Goal: Task Accomplishment & Management: Manage account settings

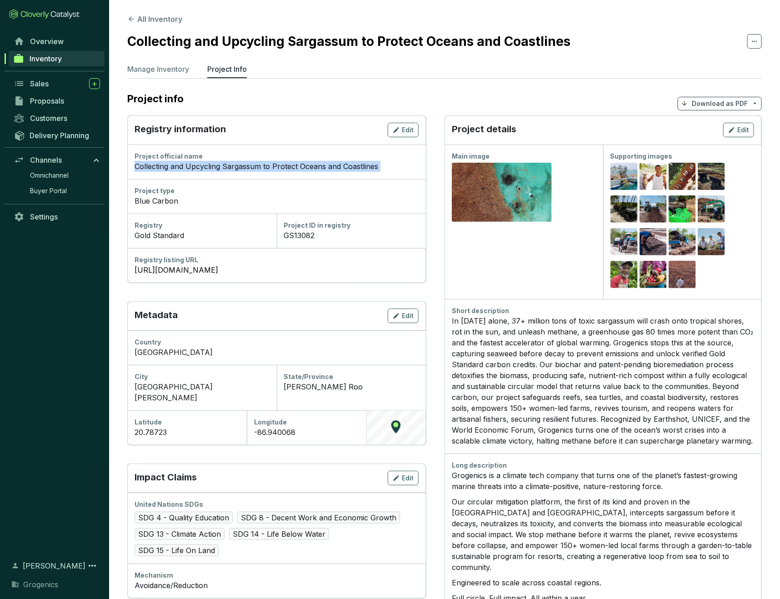
click at [308, 174] on div "Project official name Collecting and Upcycling Sargassum to Protect Oceans and …" at bounding box center [276, 162] width 299 height 35
click at [742, 128] on span "Edit" at bounding box center [744, 129] width 12 height 9
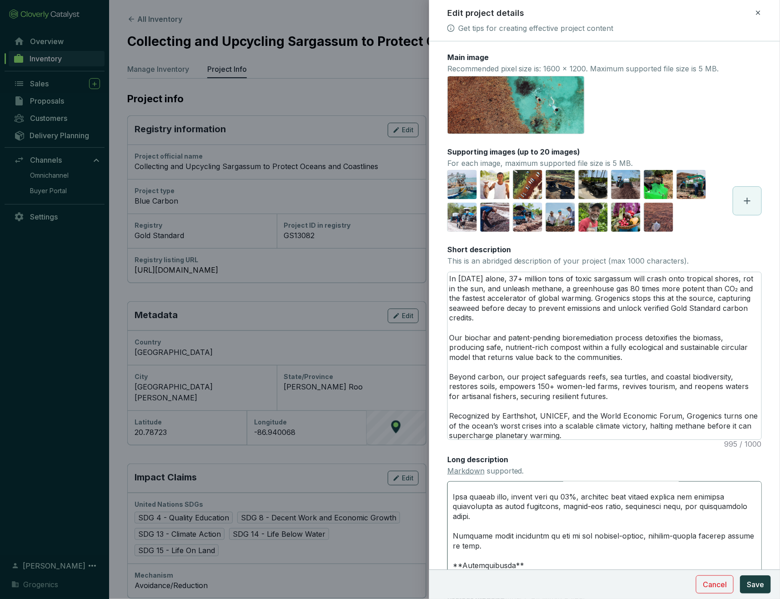
scroll to position [282, 0]
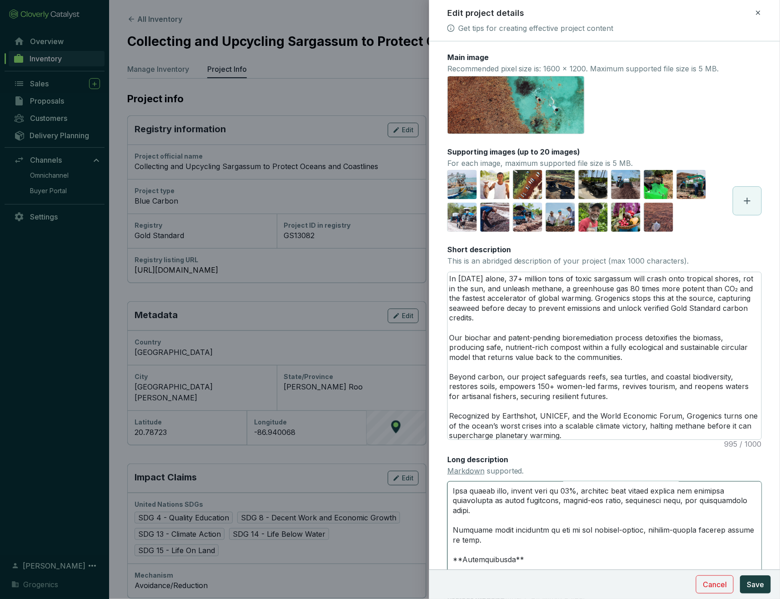
click at [492, 524] on textarea "Long description Markdown supported." at bounding box center [604, 531] width 315 height 99
type textarea "Grogenics is a climate tech company that turns one of the planet’s fastest-grow…"
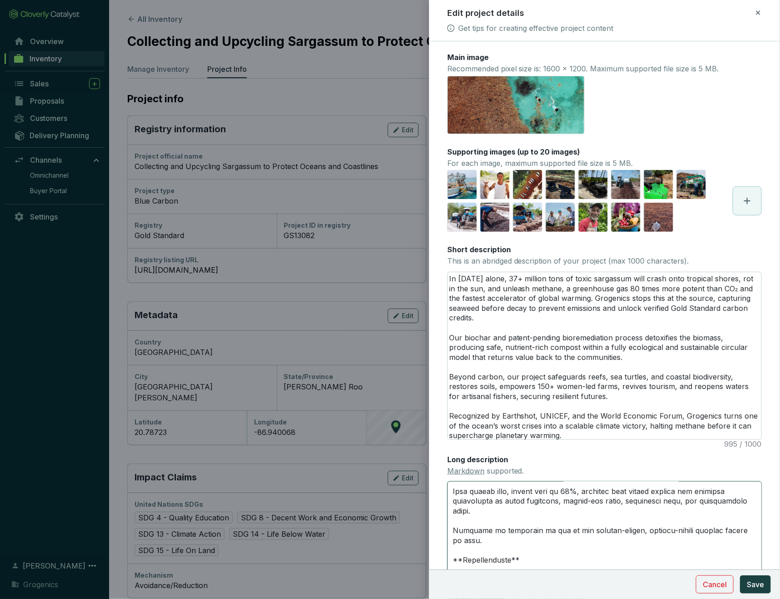
type textarea "Grogenics is a climate tech company that turns one of the planet’s fastest-grow…"
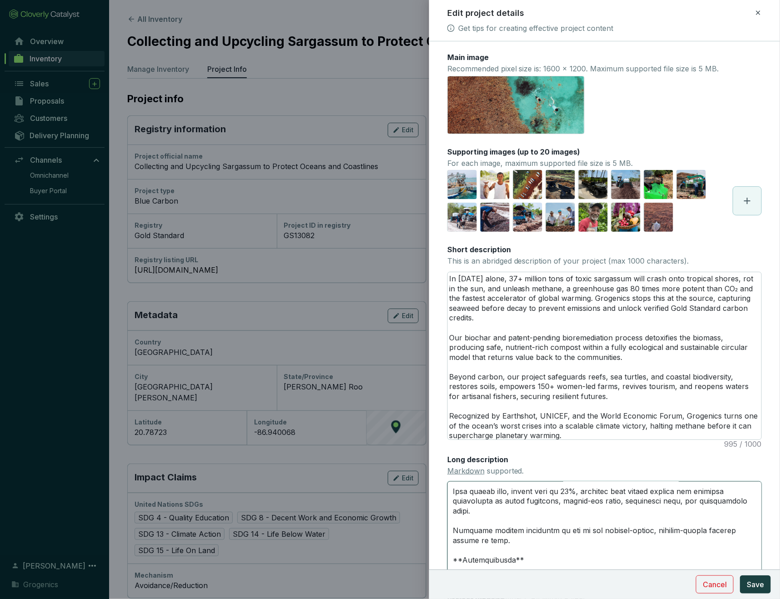
click at [547, 543] on textarea "Long description Markdown supported." at bounding box center [604, 531] width 315 height 99
type textarea "Grogenics is a climate tech company that turns one of the planet’s fastest-grow…"
click at [757, 585] on span "Save" at bounding box center [755, 584] width 17 height 11
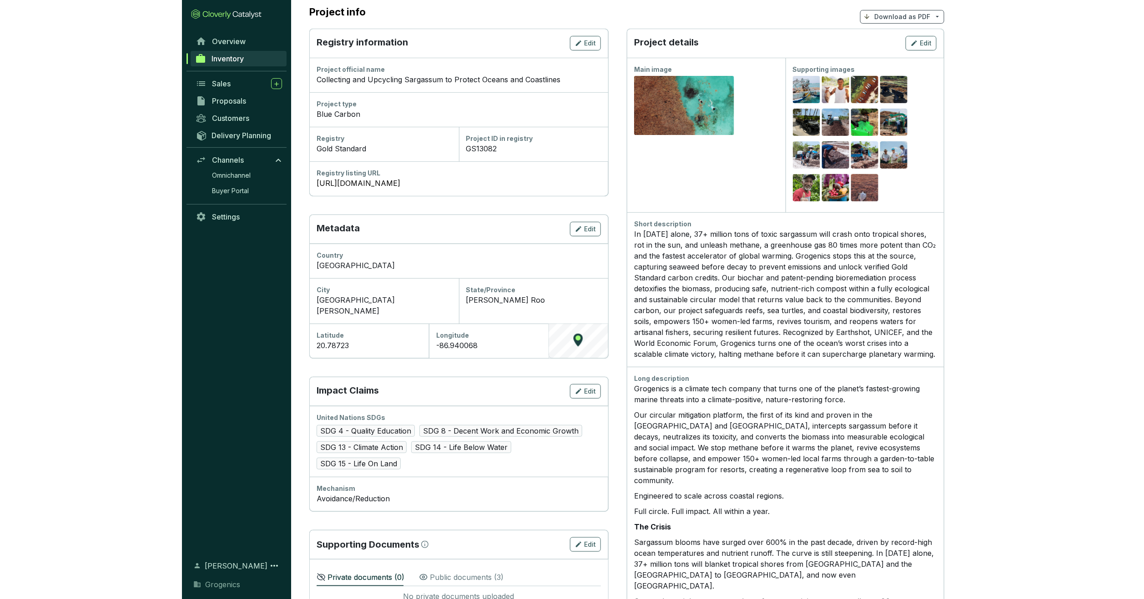
scroll to position [76, 0]
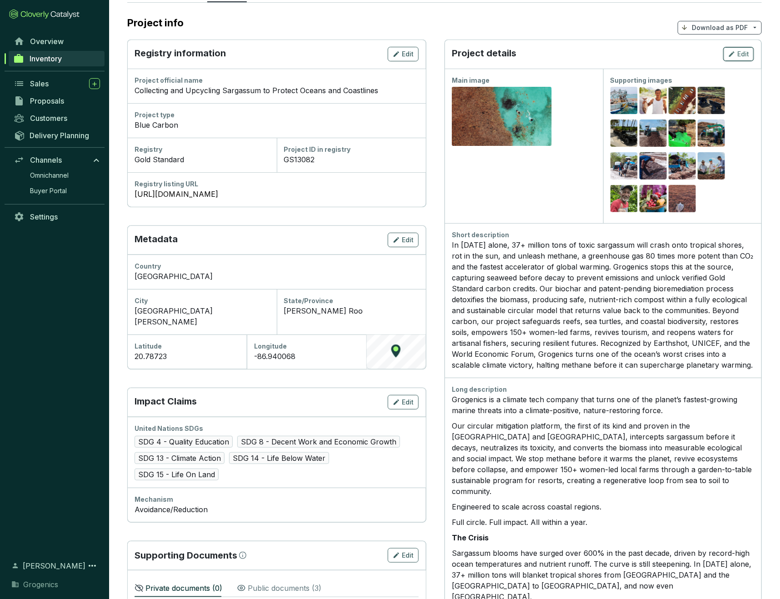
click at [740, 53] on span "Edit" at bounding box center [744, 54] width 12 height 9
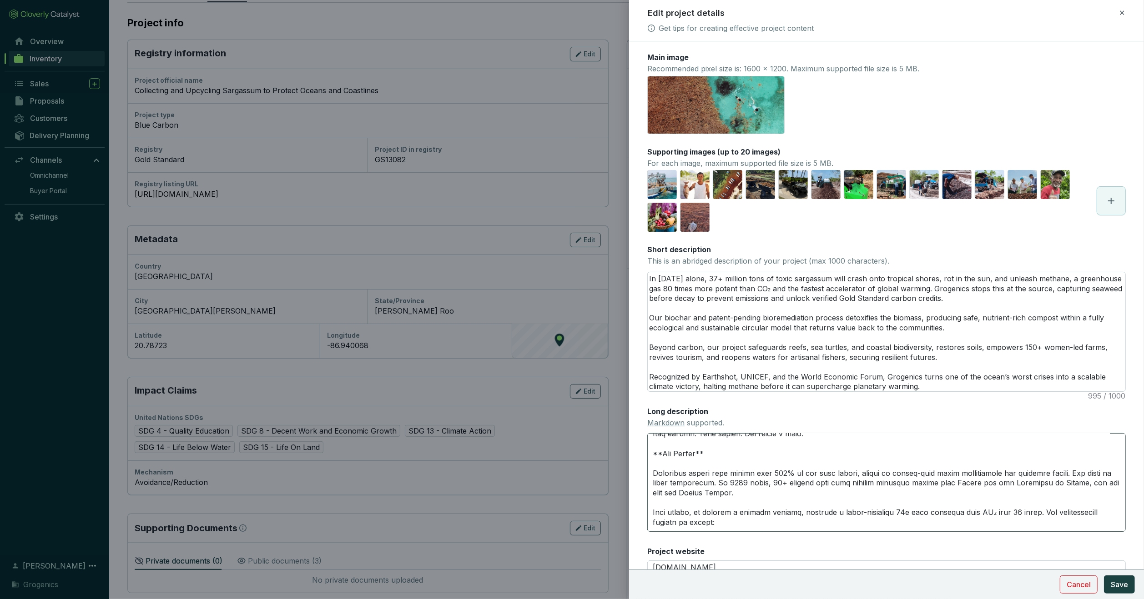
scroll to position [104, 0]
click at [659, 451] on textarea "Long description Markdown supported." at bounding box center [886, 482] width 478 height 99
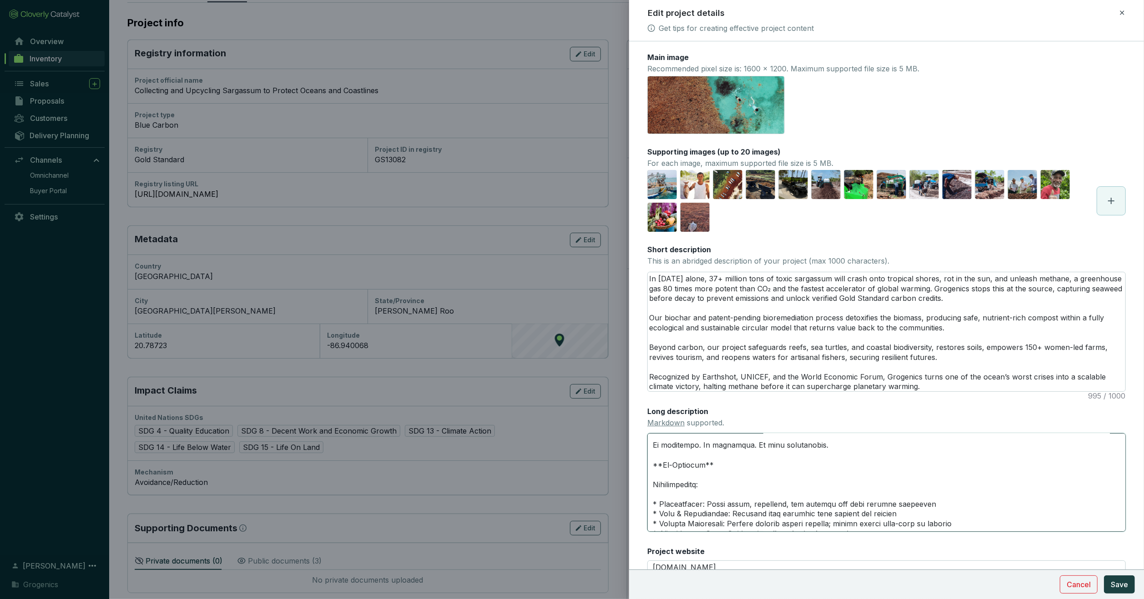
scroll to position [655, 0]
click at [653, 469] on textarea "Long description Markdown supported." at bounding box center [886, 482] width 478 height 99
paste textarea "*"
type textarea "Grogenics is a climate tech company that turns one of the planet’s fastest-grow…"
click at [723, 468] on textarea "Long description Markdown supported." at bounding box center [886, 482] width 478 height 99
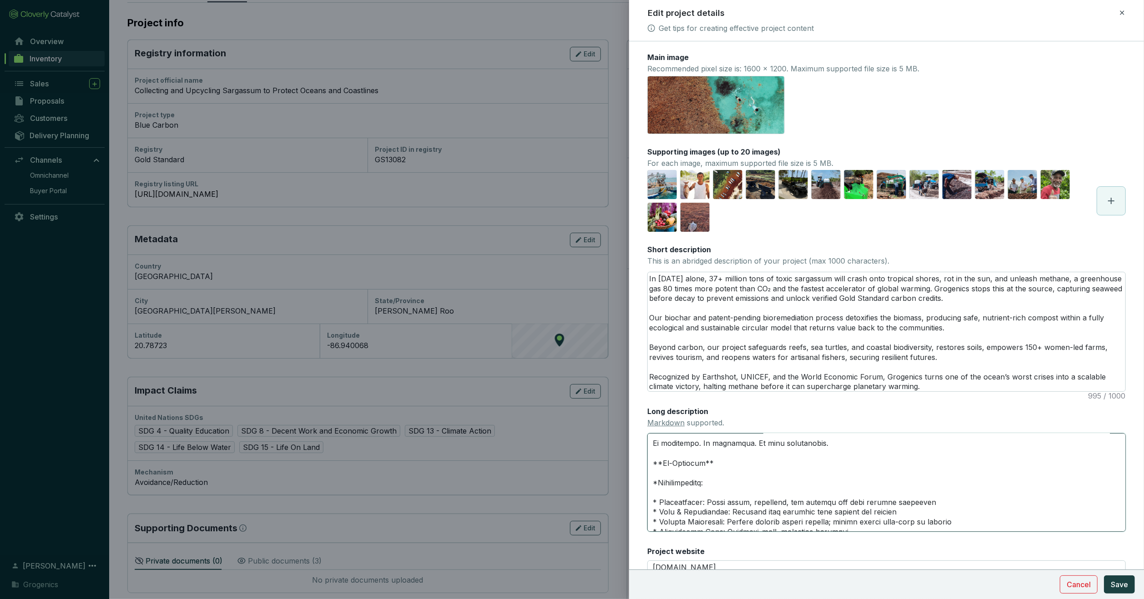
paste textarea "*"
type textarea "Grogenics is a climate tech company that turns one of the planet’s fastest-grow…"
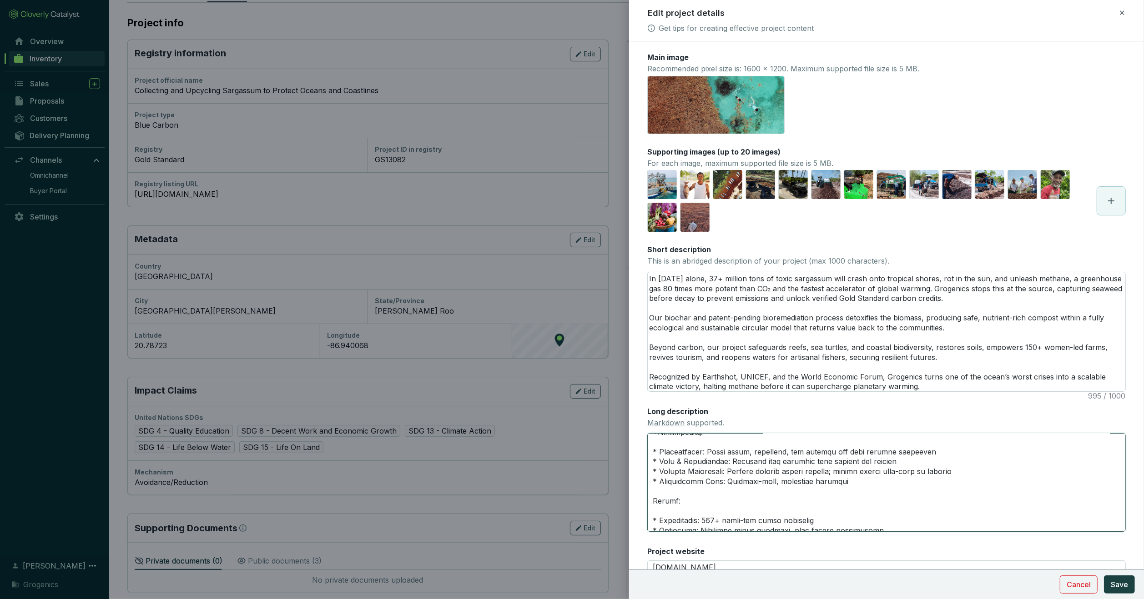
scroll to position [718, 0]
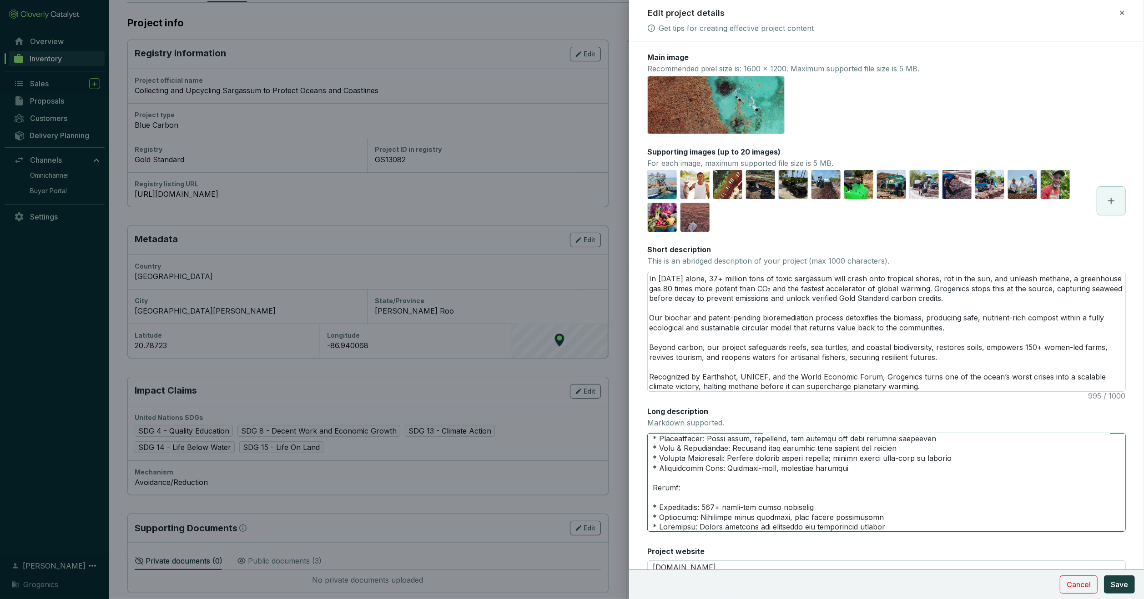
click at [654, 473] on textarea "Long description Markdown supported." at bounding box center [886, 482] width 478 height 99
paste textarea "*"
type textarea "Grogenics is a climate tech company that turns one of the planet’s fastest-grow…"
click at [684, 472] on textarea "Long description Markdown supported." at bounding box center [886, 482] width 478 height 99
paste textarea "*"
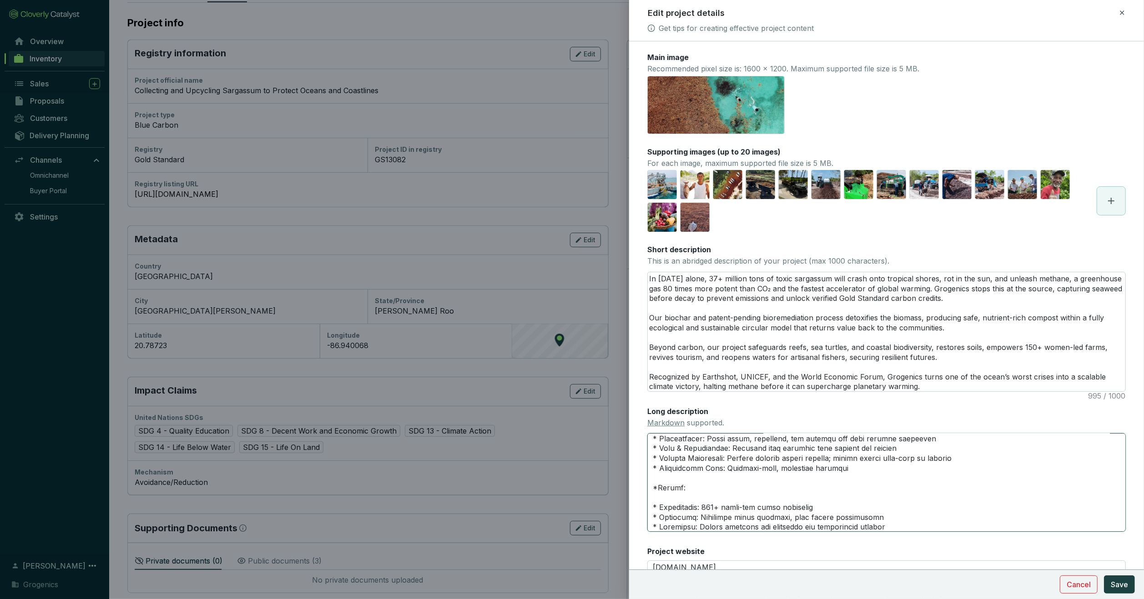
type textarea "Grogenics is a climate tech company that turns one of the planet’s fastest-grow…"
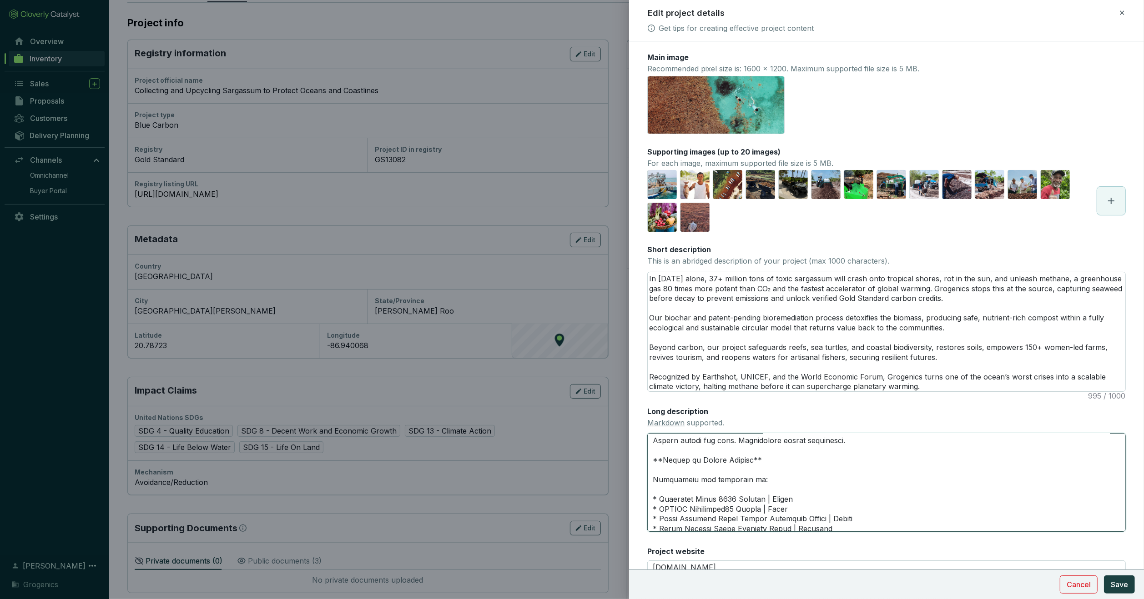
scroll to position [899, 0]
click at [653, 455] on textarea "Long description Markdown supported." at bounding box center [886, 482] width 478 height 99
paste textarea "*"
type textarea "Grogenics is a climate tech company that turns one of the planet’s fastest-grow…"
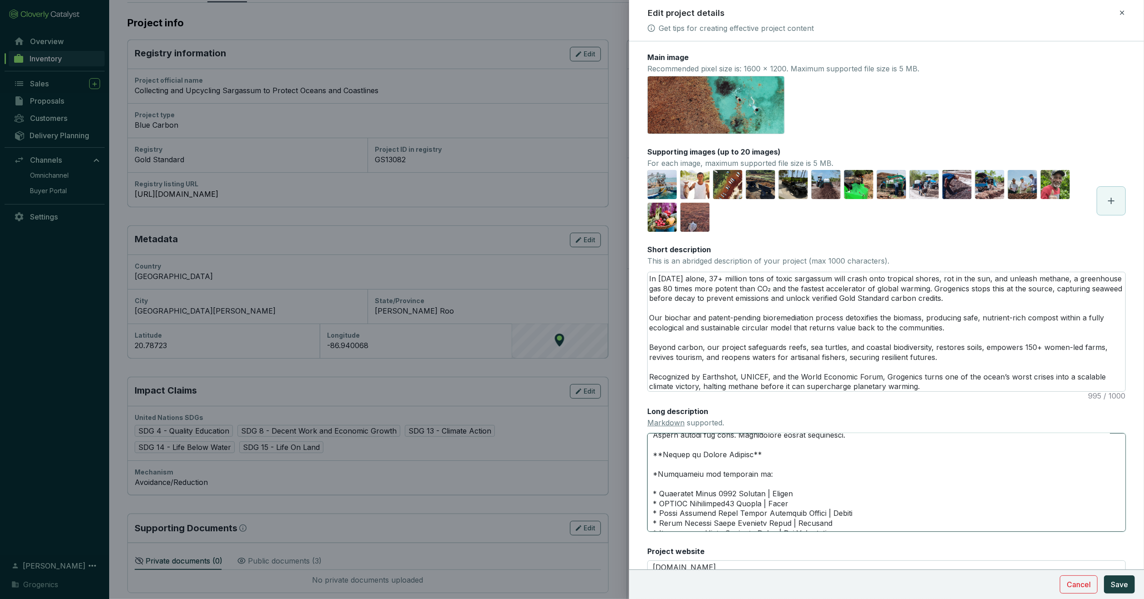
click at [773, 456] on textarea "Long description Markdown supported." at bounding box center [886, 482] width 478 height 99
paste textarea "*"
type textarea "Grogenics is a climate tech company that turns one of the planet’s fastest-grow…"
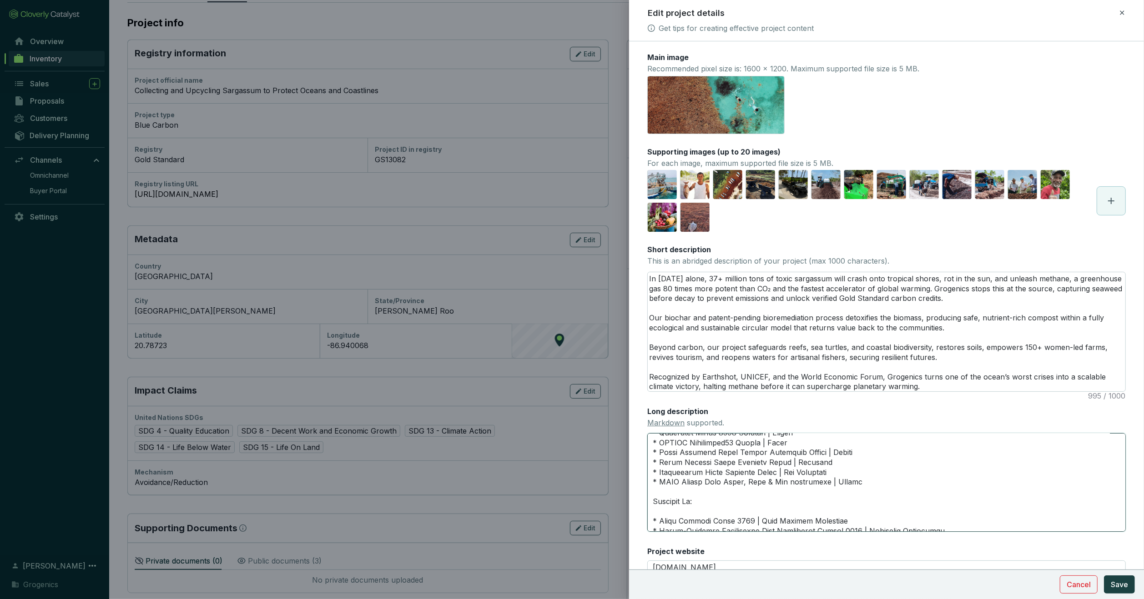
scroll to position [972, 0]
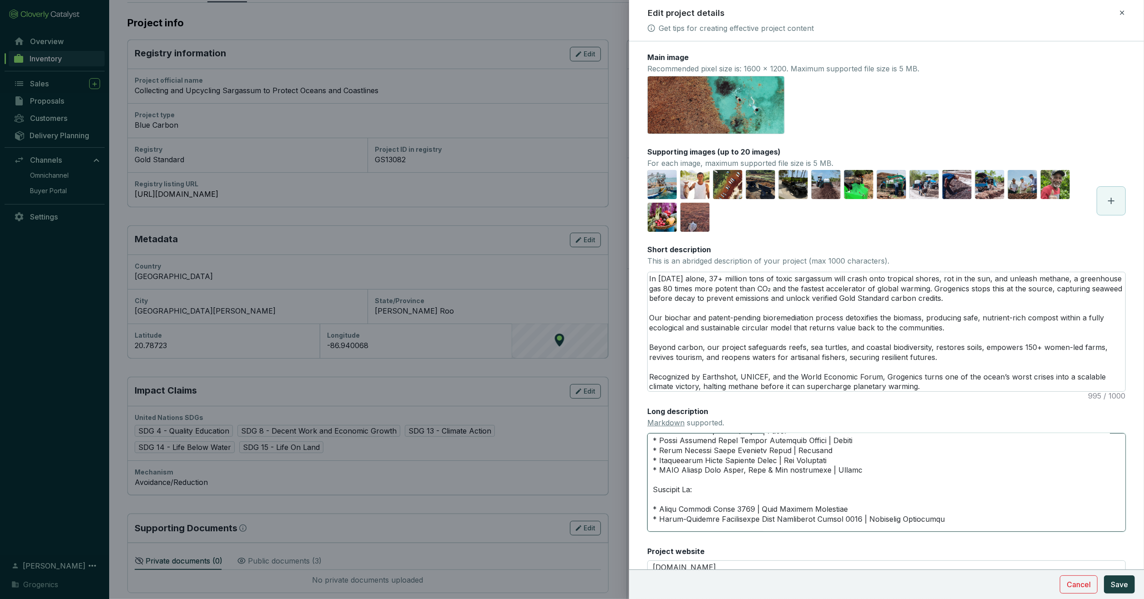
click at [653, 471] on textarea "Long description Markdown supported." at bounding box center [886, 482] width 478 height 99
paste textarea "*"
type textarea "Grogenics is a climate tech company that turns one of the planet’s fastest-grow…"
click at [705, 469] on textarea "Long description Markdown supported." at bounding box center [886, 482] width 478 height 99
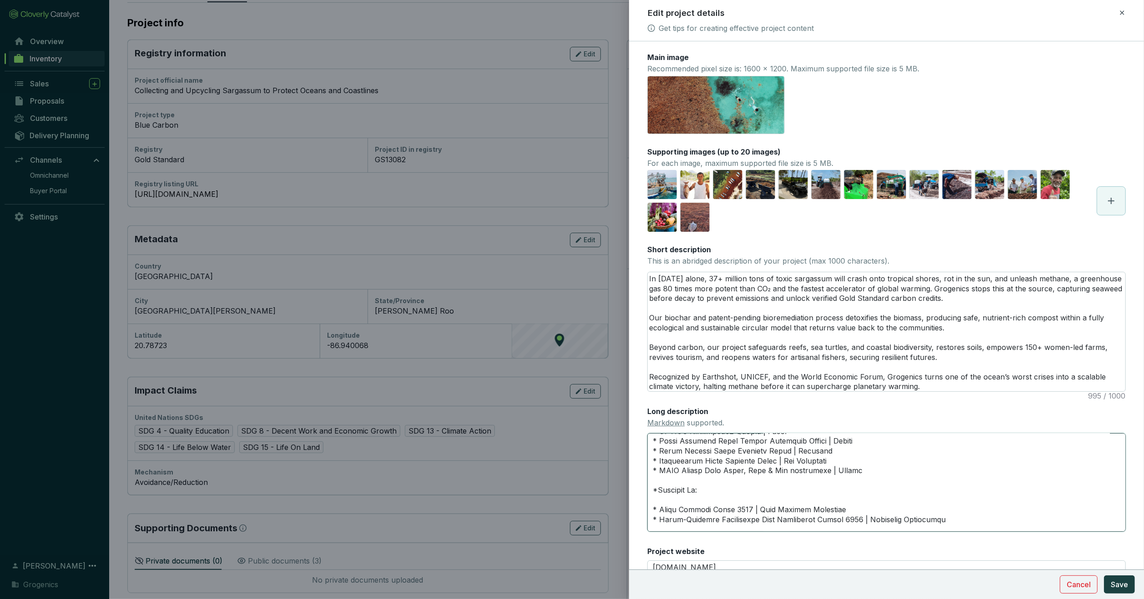
paste textarea "*"
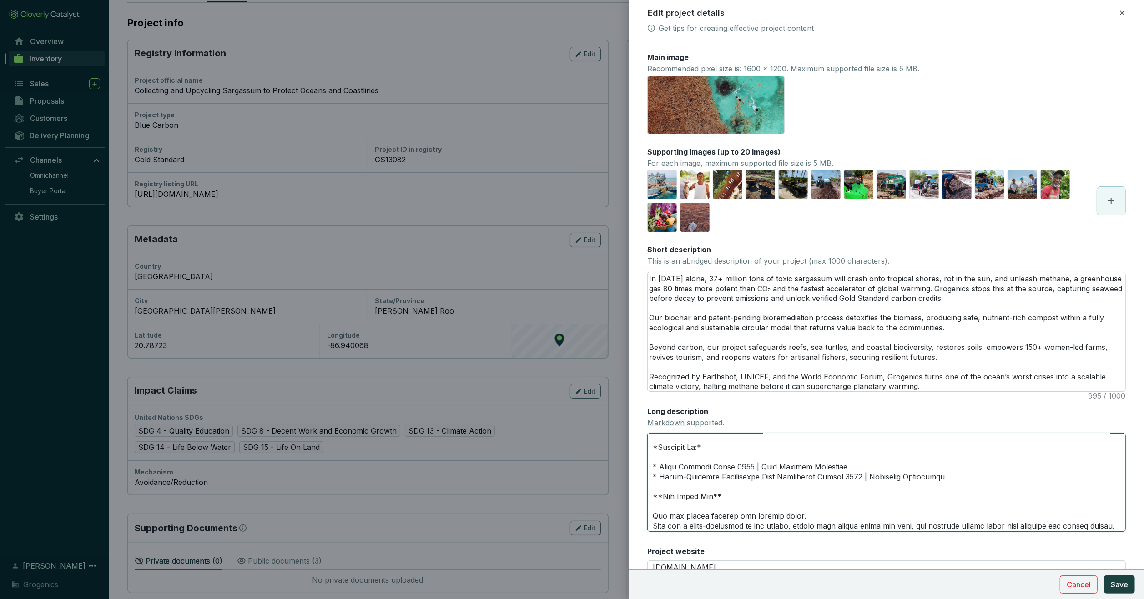
scroll to position [1014, 0]
type textarea "Grogenics is a climate tech company that turns one of the planet’s fastest-grow…"
click at [780, 581] on span "Save" at bounding box center [1118, 584] width 17 height 11
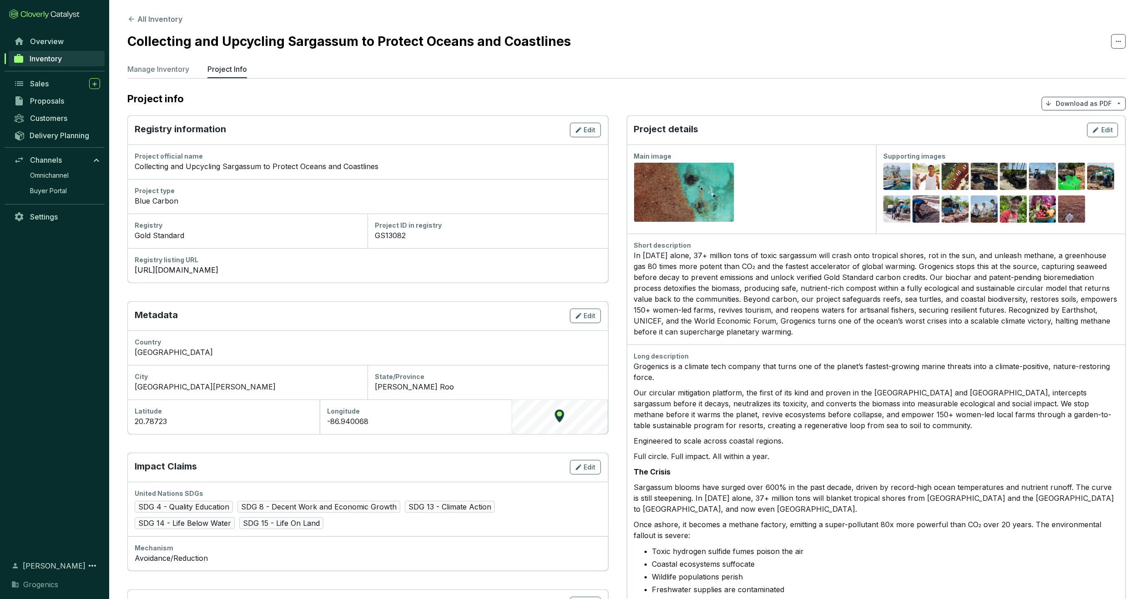
scroll to position [0, 0]
click at [153, 17] on button "All Inventory" at bounding box center [154, 19] width 55 height 11
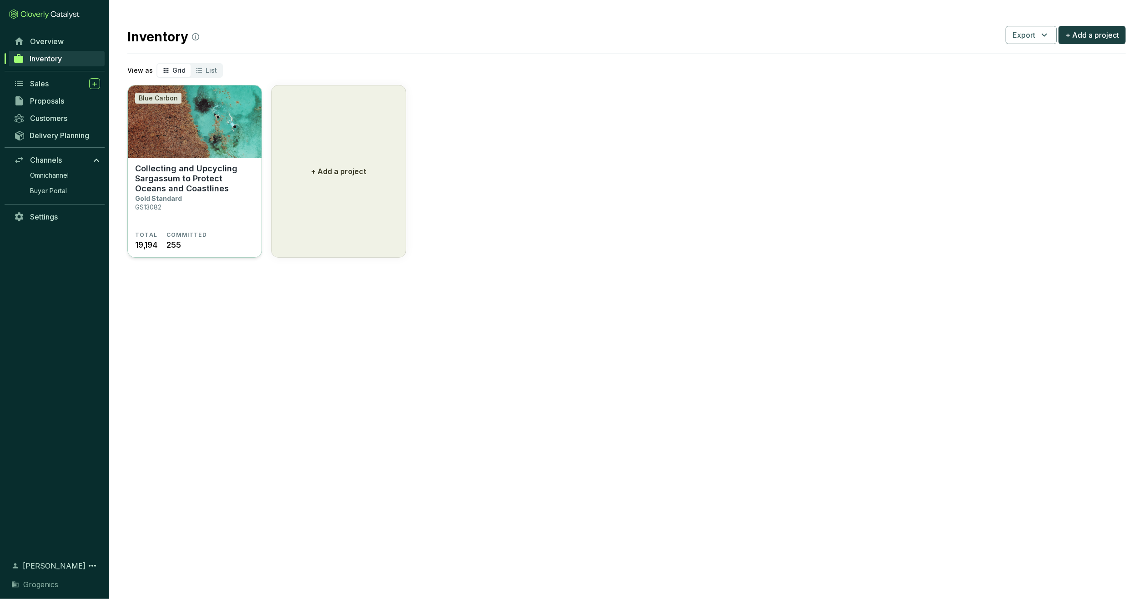
click at [192, 157] on img at bounding box center [195, 121] width 134 height 73
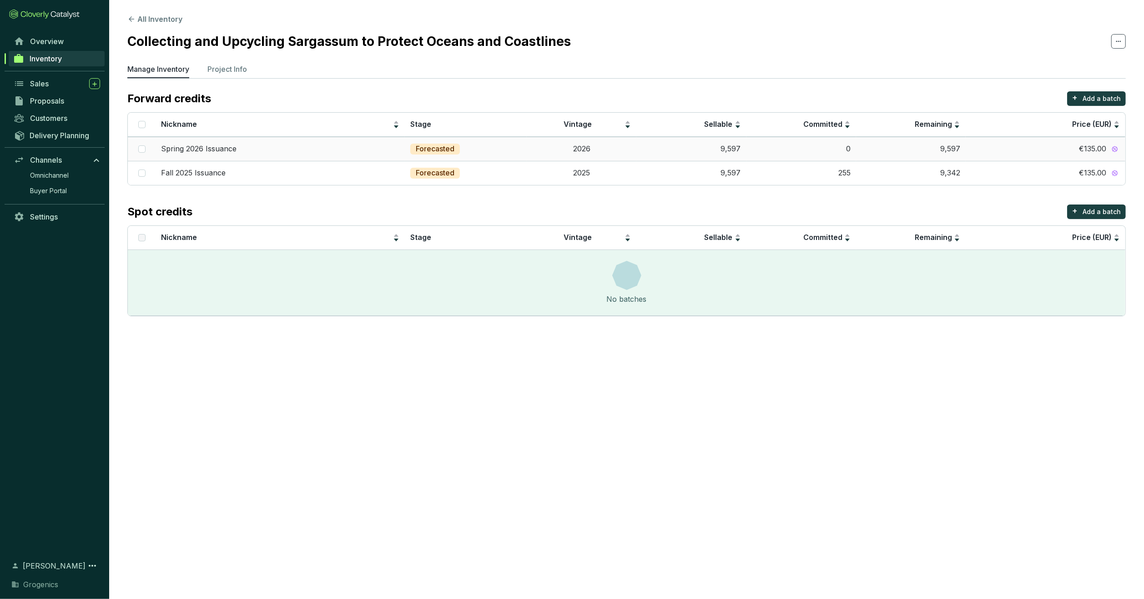
click at [1092, 147] on span "€135.00" at bounding box center [1092, 149] width 27 height 10
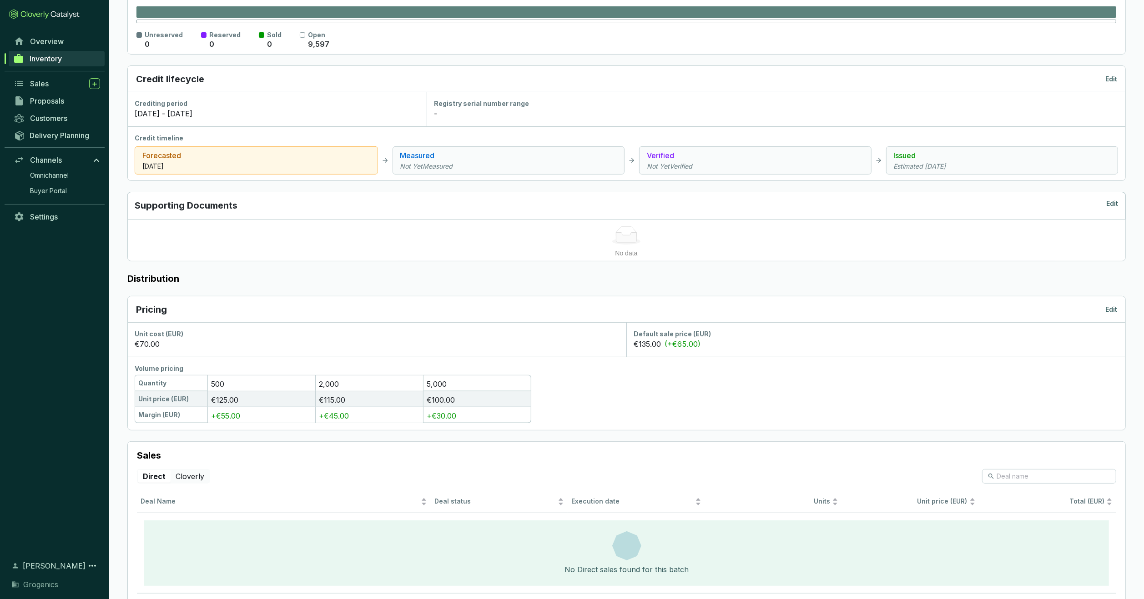
scroll to position [229, 0]
